Goal: Find specific page/section

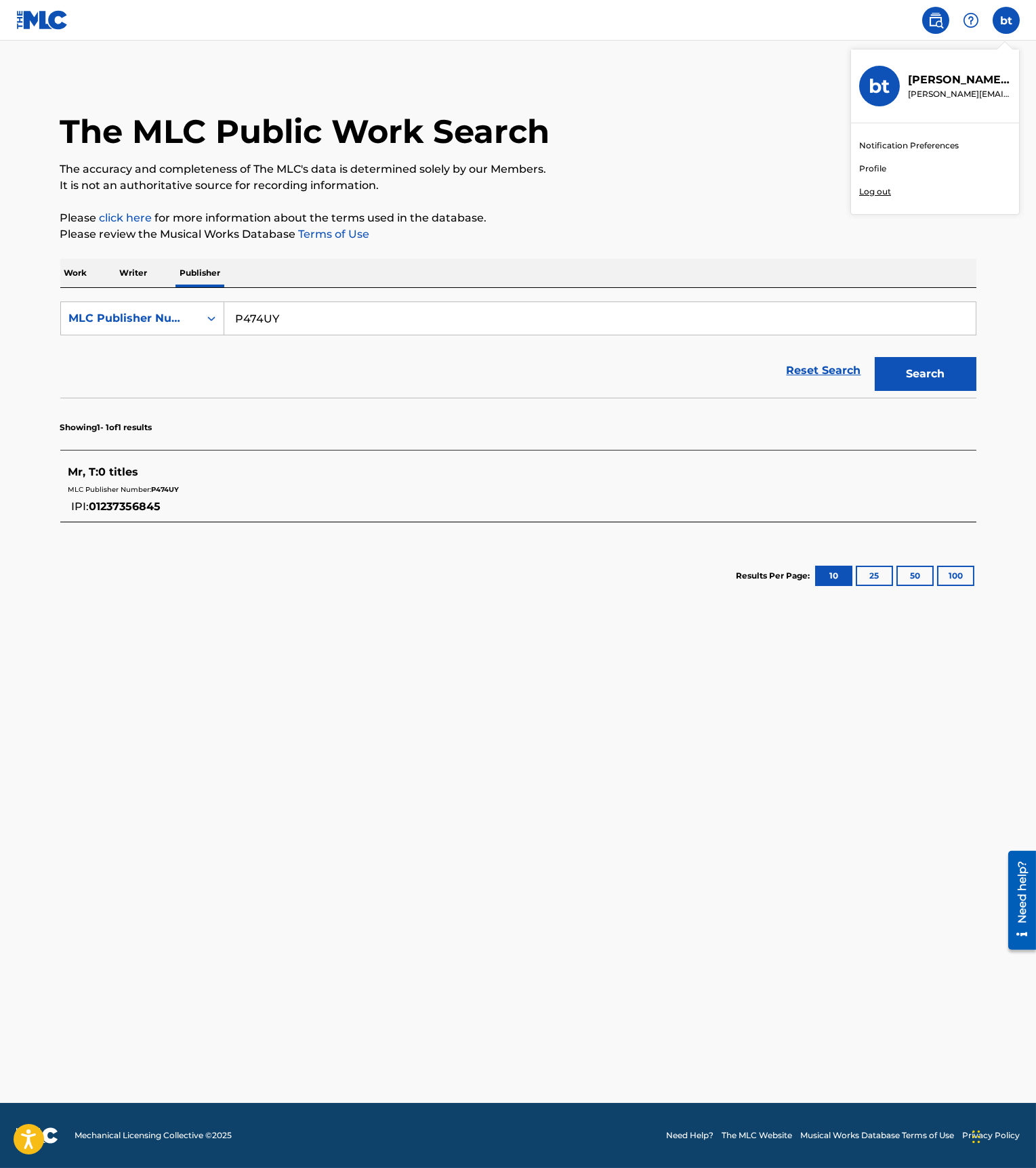
drag, startPoint x: 174, startPoint y: 508, endPoint x: 166, endPoint y: 508, distance: 8.0
click at [166, 508] on div "Mr, T : 0 titles MLC Publisher Number: P474UY IPI: 01237356845" at bounding box center [501, 489] width 864 height 51
drag, startPoint x: 167, startPoint y: 506, endPoint x: 69, endPoint y: 454, distance: 110.9
click at [69, 464] on div "Mr, T : 0 titles MLC Publisher Number: P474UY IPI: 01237356845" at bounding box center [501, 489] width 864 height 51
click at [69, 469] on span "Mr, T :" at bounding box center [84, 472] width 31 height 13
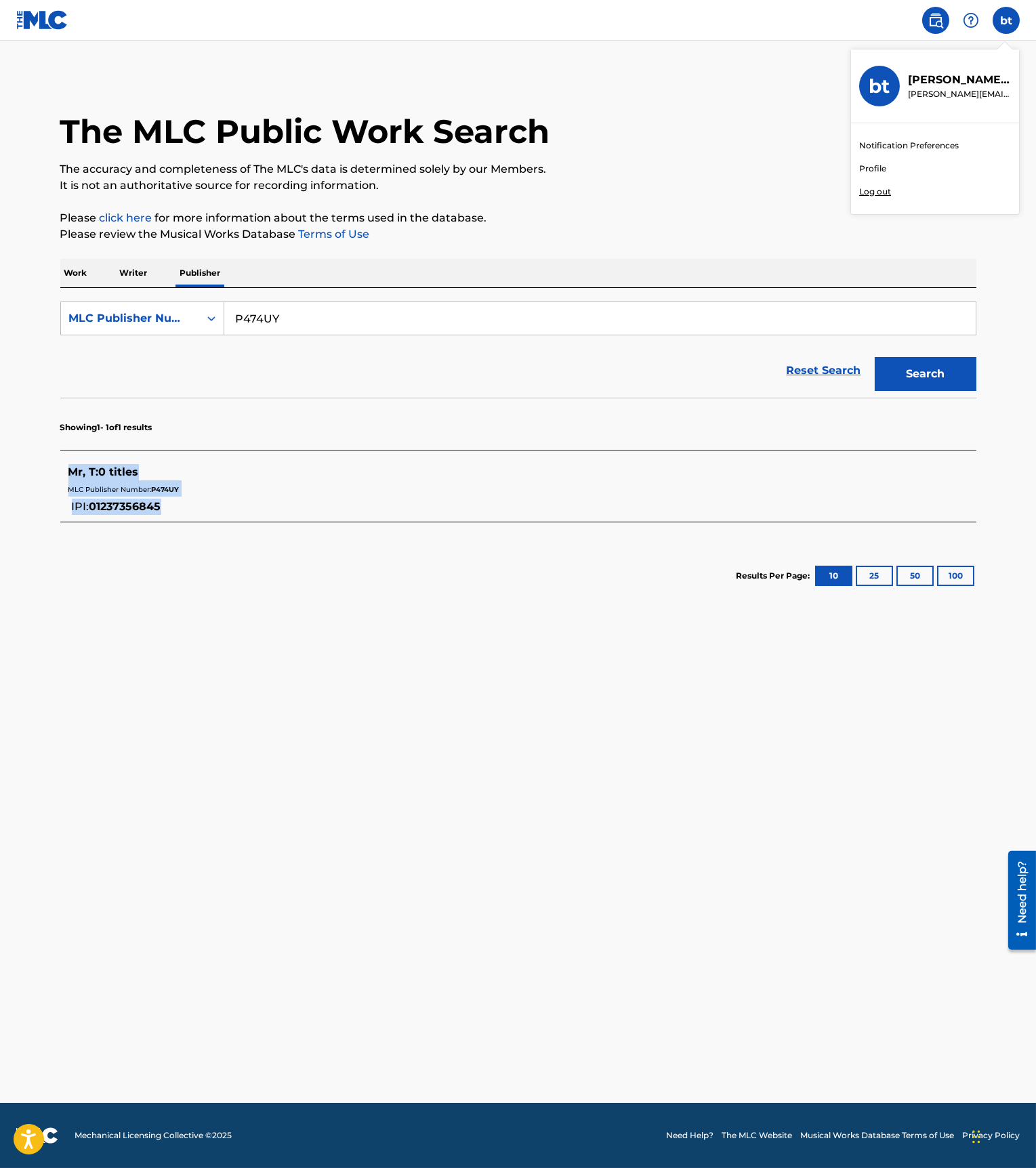
drag, startPoint x: 69, startPoint y: 474, endPoint x: 162, endPoint y: 504, distance: 97.7
click at [162, 481] on div "Mr, T : 0 titles" at bounding box center [501, 472] width 864 height 16
copy div "Mr, T : 0 titles MLC Publisher Number: P474UY IPI: 01237356845"
click at [878, 169] on link "Profile" at bounding box center [872, 169] width 27 height 12
